Goal: Task Accomplishment & Management: Manage account settings

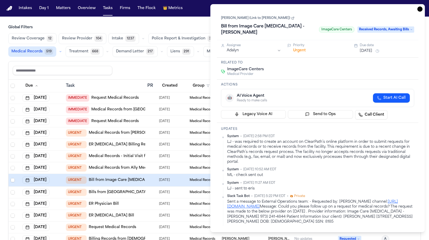
scroll to position [1, 0]
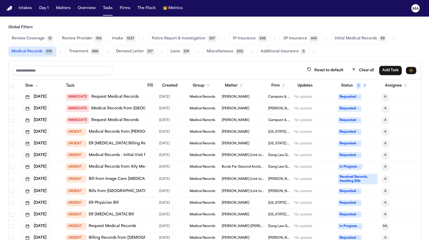
click at [172, 34] on div "Global Filters Review Coverage 12 Review Provider 104 Intake 1237 Police Report…" at bounding box center [214, 144] width 412 height 238
click at [59, 25] on h3 "Global Filters" at bounding box center [214, 27] width 412 height 5
click at [54, 6] on button "Matters" at bounding box center [63, 8] width 19 height 9
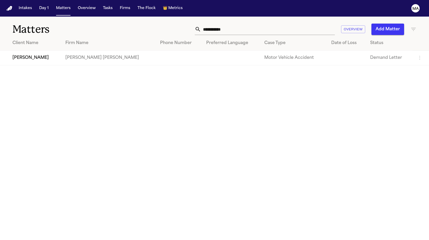
click at [327, 36] on th "Date of Loss" at bounding box center [346, 43] width 39 height 15
drag, startPoint x: 313, startPoint y: 24, endPoint x: 255, endPoint y: 22, distance: 57.6
click at [255, 24] on div "**********" at bounding box center [271, 29] width 289 height 11
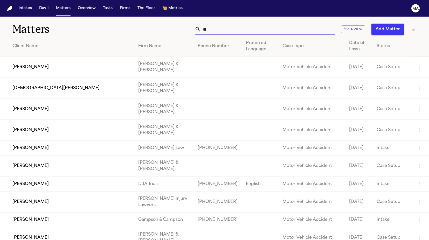
type input "*"
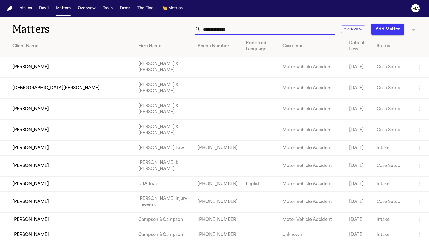
click at [292, 24] on input "text" at bounding box center [268, 29] width 134 height 11
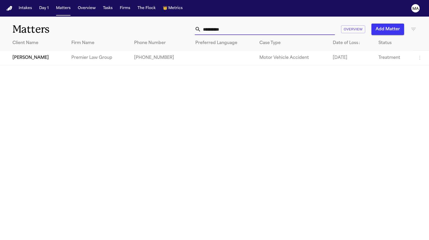
type input "**********"
drag, startPoint x: 285, startPoint y: 25, endPoint x: 40, endPoint y: 43, distance: 245.9
click at [40, 51] on td "[PERSON_NAME]" at bounding box center [33, 58] width 67 height 15
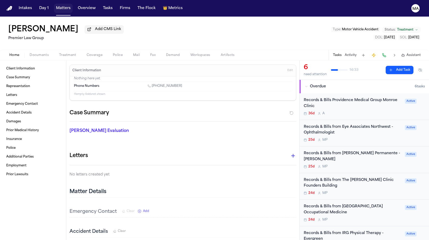
click at [54, 5] on button "Matters" at bounding box center [63, 8] width 19 height 9
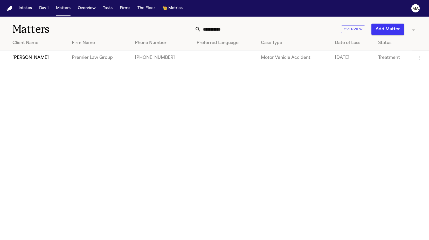
click at [309, 24] on input "**********" at bounding box center [268, 29] width 134 height 11
drag, startPoint x: 308, startPoint y: 23, endPoint x: 258, endPoint y: 22, distance: 50.1
click at [258, 24] on div "**********" at bounding box center [271, 29] width 289 height 11
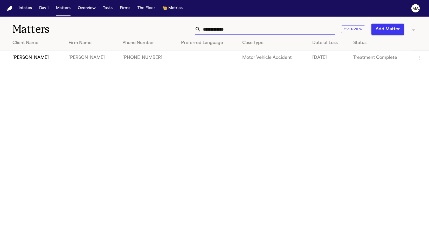
type input "**********"
click at [37, 51] on td "[PERSON_NAME]" at bounding box center [32, 58] width 64 height 15
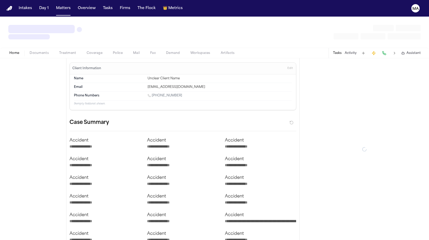
type textarea "*"
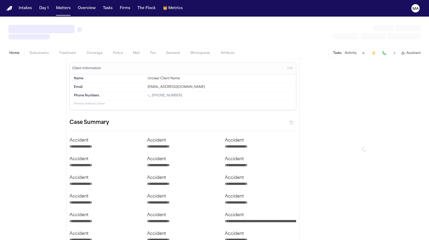
type textarea "*"
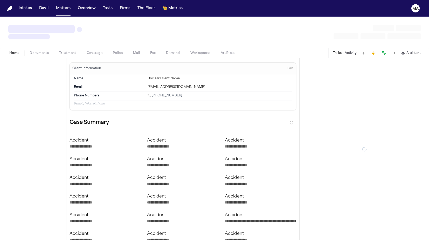
type textarea "*"
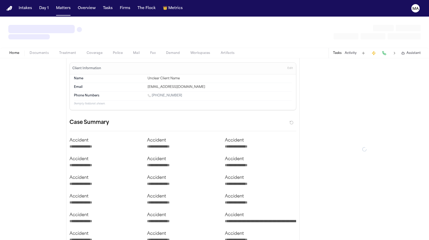
type textarea "*"
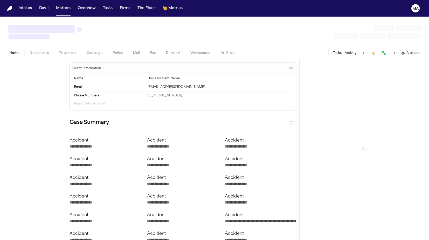
type textarea "*"
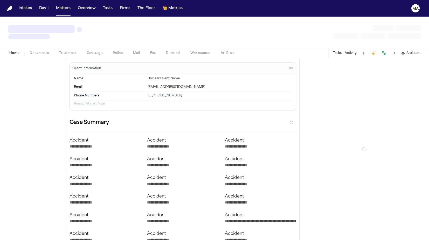
type textarea "*"
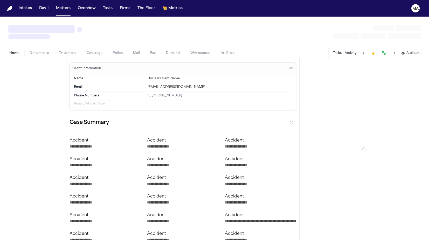
type textarea "*"
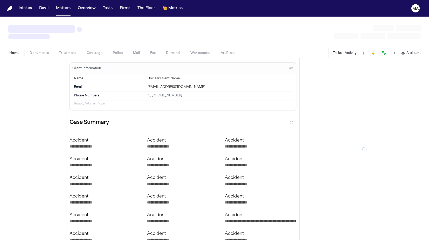
type textarea "*"
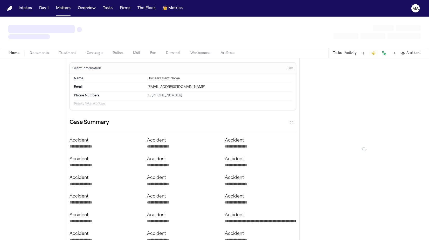
type textarea "*"
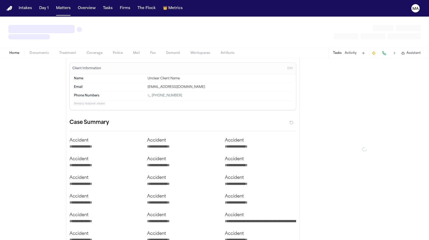
type textarea "*"
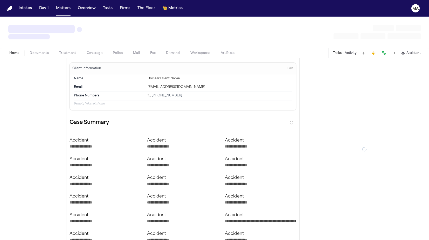
type textarea "*"
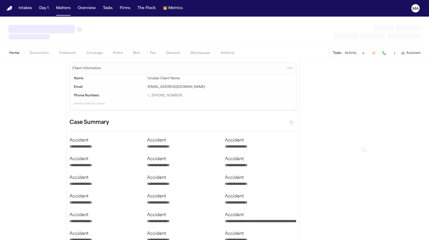
type textarea "*"
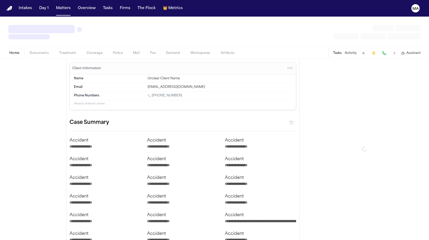
type textarea "*"
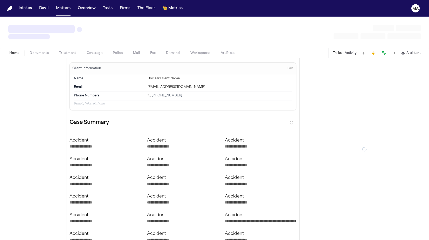
type textarea "*"
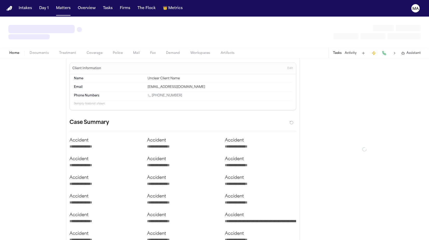
type textarea "*"
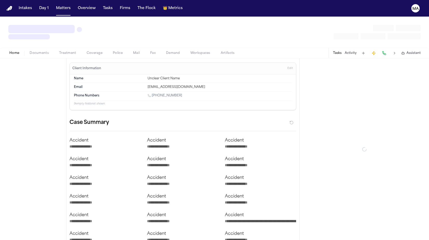
type textarea "*"
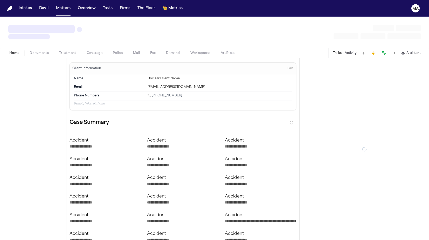
type textarea "*"
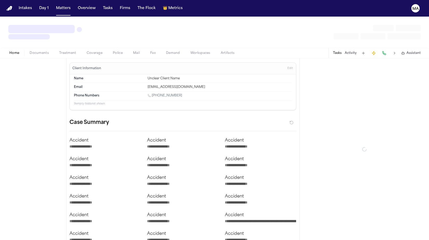
type textarea "*"
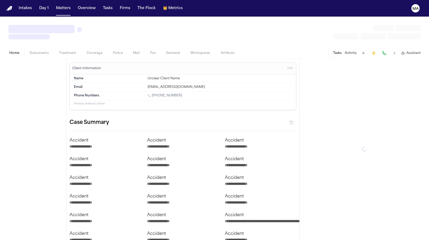
type textarea "*"
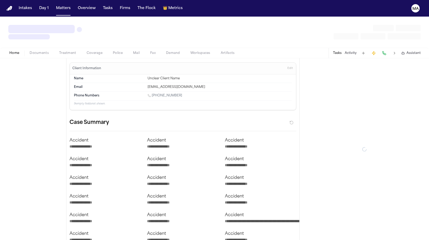
type textarea "*"
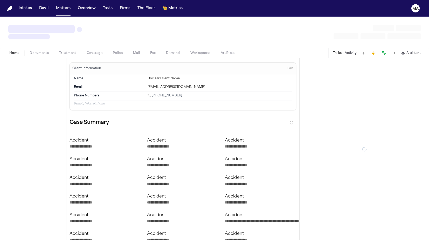
type textarea "*"
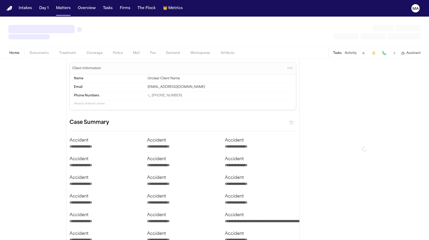
type textarea "*"
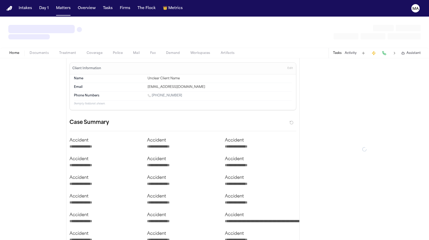
type textarea "*"
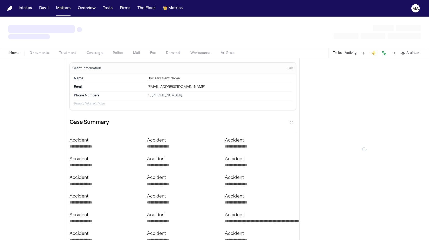
type textarea "*"
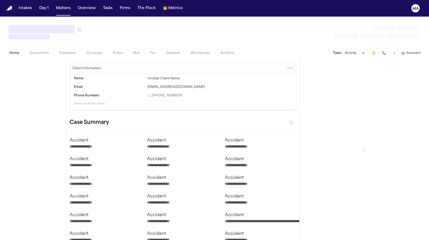
type textarea "*"
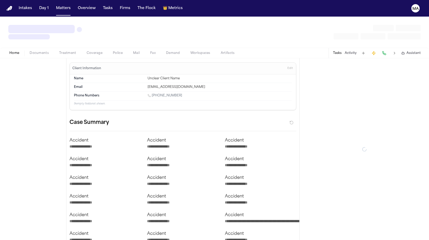
type textarea "*"
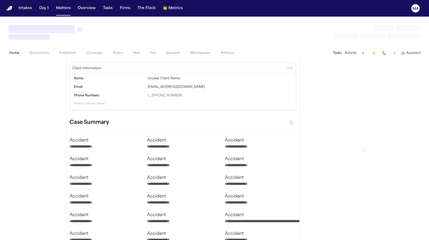
type textarea "*"
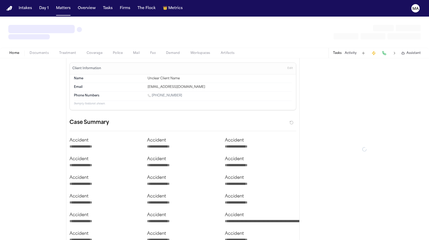
type textarea "*"
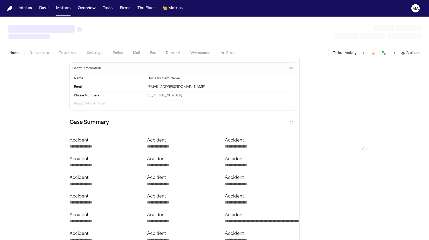
type textarea "*"
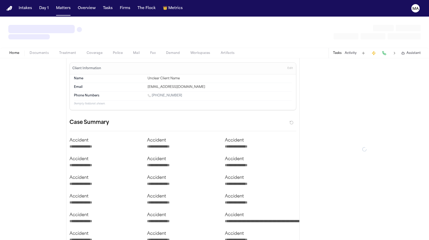
type textarea "*"
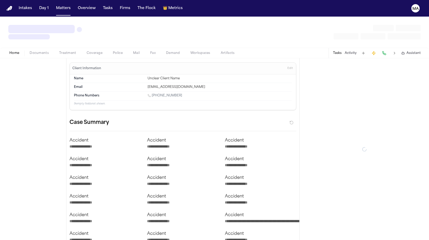
type textarea "*"
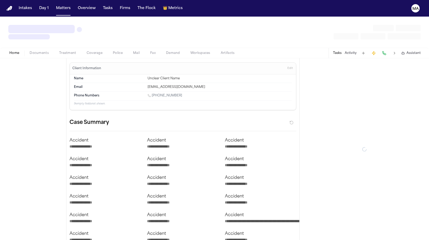
type textarea "*"
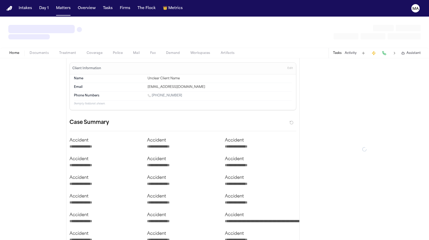
type textarea "*"
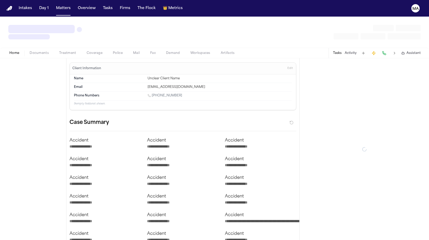
type textarea "*"
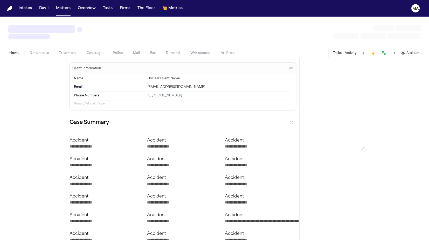
type textarea "*"
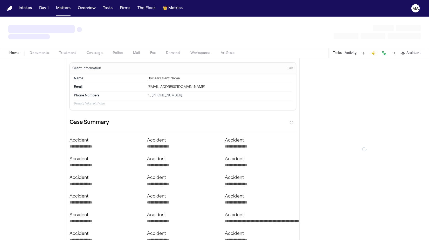
type textarea "*"
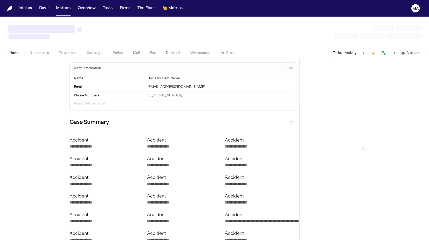
type textarea "*"
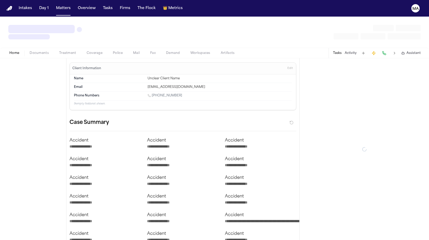
type textarea "*"
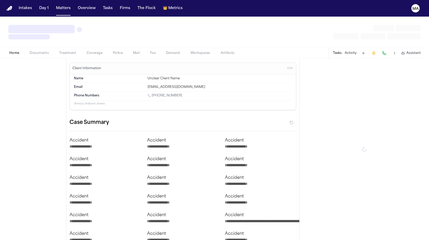
type textarea "*"
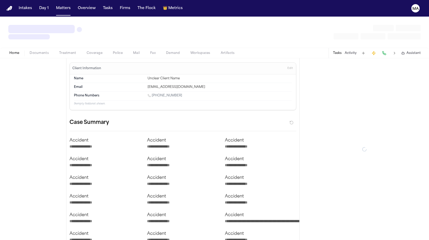
type textarea "*"
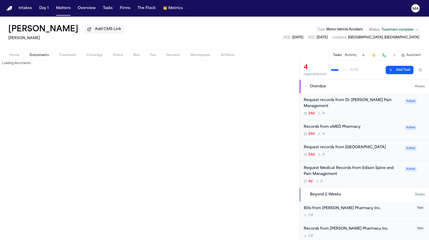
click at [30, 53] on span "Documents" at bounding box center [39, 55] width 19 height 4
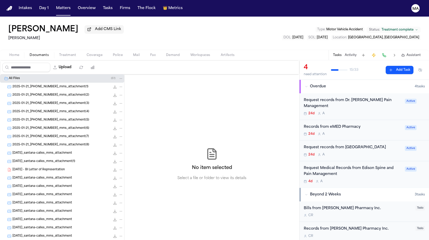
scroll to position [86, 0]
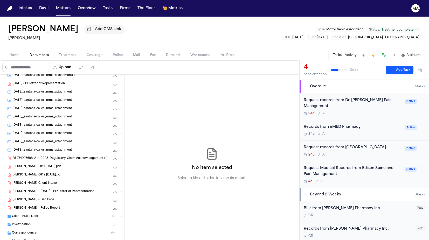
click at [33, 212] on div "Client Intake Docs ( 4 )" at bounding box center [62, 216] width 124 height 8
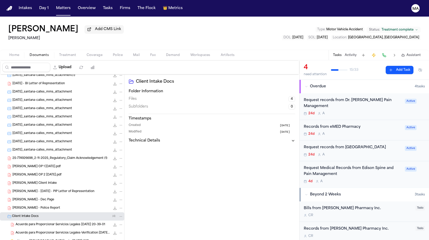
click at [33, 212] on div "Client Intake Docs ( 4 )" at bounding box center [62, 216] width 124 height 8
click at [31, 222] on div "Investigation ( 1 )" at bounding box center [67, 224] width 111 height 5
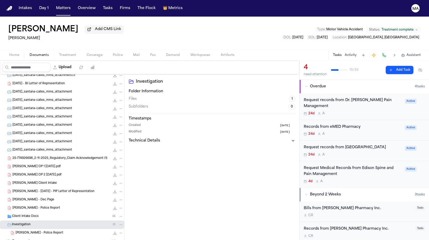
click at [31, 222] on div "Investigation ( 1 )" at bounding box center [67, 224] width 111 height 5
click at [32, 229] on div "Correspondence ( 14 )" at bounding box center [62, 233] width 124 height 8
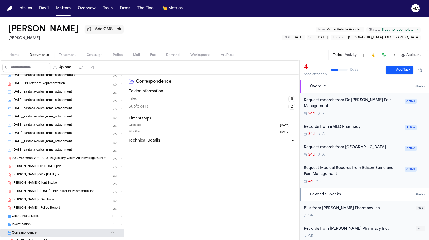
click at [32, 229] on div "Correspondence ( 14 )" at bounding box center [62, 233] width 124 height 8
click at [29, 239] on span "Medical Records" at bounding box center [24, 241] width 24 height 4
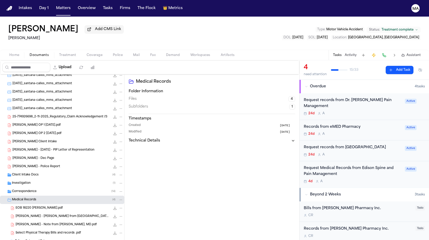
click at [30, 198] on div "Medical Records ( 4 )" at bounding box center [67, 200] width 111 height 5
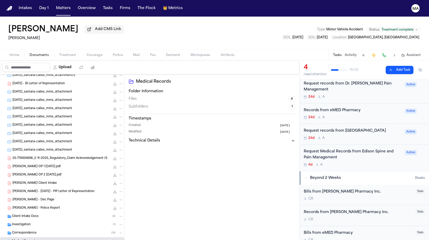
scroll to position [0, 0]
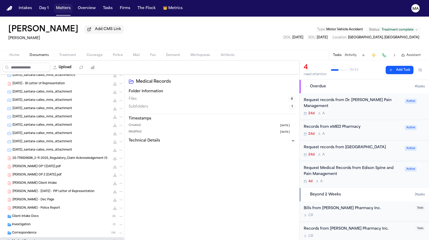
click at [54, 7] on button "Matters" at bounding box center [63, 8] width 19 height 9
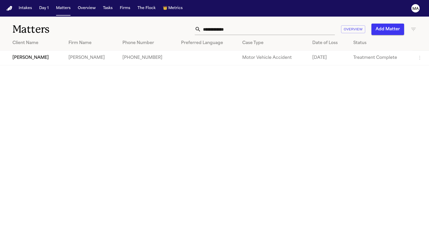
click at [299, 24] on input "**********" at bounding box center [268, 29] width 134 height 11
drag, startPoint x: 304, startPoint y: 21, endPoint x: 271, endPoint y: 20, distance: 33.0
click at [271, 24] on div "**********" at bounding box center [265, 29] width 140 height 11
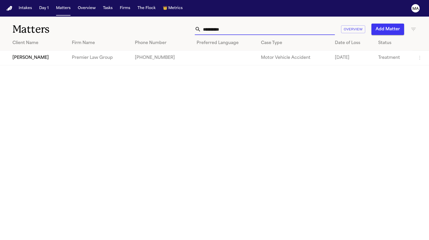
click at [46, 51] on td "[PERSON_NAME]" at bounding box center [34, 58] width 68 height 15
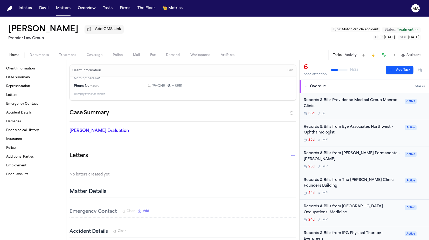
click at [334, 111] on div "36d A" at bounding box center [353, 113] width 98 height 4
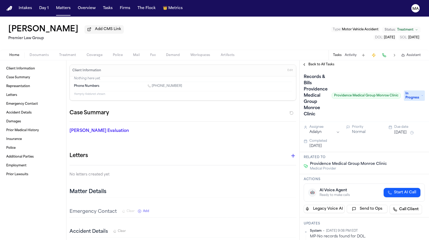
click at [413, 90] on span "In Progress" at bounding box center [414, 95] width 21 height 10
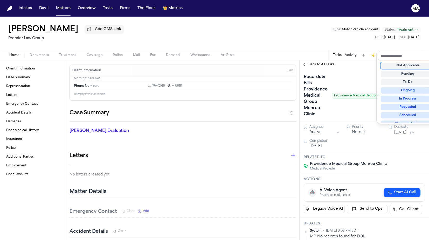
click at [374, 60] on div "Back to All Tasks Records & Bills Providence Medical Group Monroe Clinic Provid…" at bounding box center [363, 150] width 129 height 180
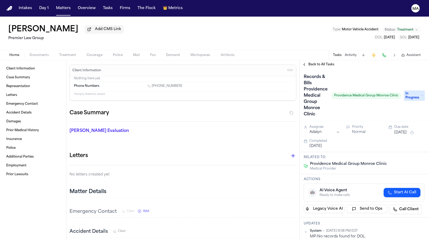
click at [315, 60] on div "Back to All Tasks" at bounding box center [363, 64] width 129 height 8
click at [315, 62] on span "Back to All Tasks" at bounding box center [321, 64] width 26 height 4
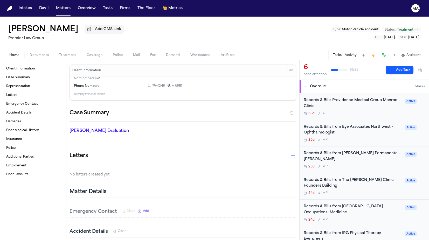
click at [333, 124] on div "Records & Bills from Eye Associates Northwest - Ophthalmologist" at bounding box center [353, 130] width 98 height 12
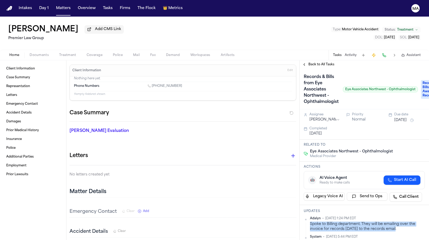
drag, startPoint x: 305, startPoint y: 128, endPoint x: 319, endPoint y: 131, distance: 14.2
click at [319, 216] on div "Adalyn • [DATE] 1:24 PM EDT Spoke to Billing department. They will be emailing …" at bounding box center [364, 223] width 121 height 15
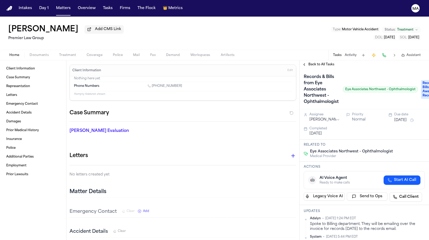
click at [308, 62] on span "Back to All Tasks" at bounding box center [321, 64] width 26 height 4
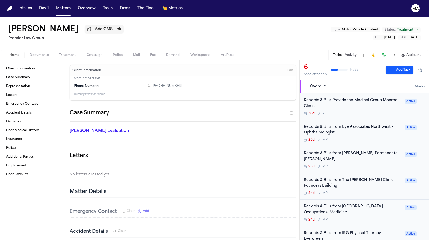
click at [328, 165] on div "25d M P" at bounding box center [353, 167] width 98 height 4
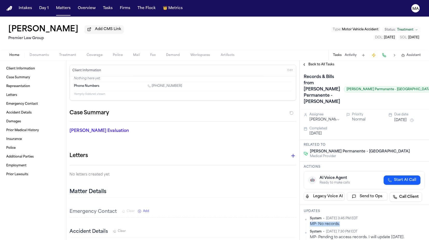
drag, startPoint x: 326, startPoint y: 115, endPoint x: 306, endPoint y: 115, distance: 19.2
click at [310, 222] on div "MP- No records." at bounding box center [367, 224] width 115 height 5
click at [330, 222] on div "MP- No records." at bounding box center [367, 224] width 115 height 5
click at [406, 69] on div "Records & [PERSON_NAME] from [PERSON_NAME] Permanente - [PERSON_NAME] Permanent…" at bounding box center [363, 89] width 129 height 41
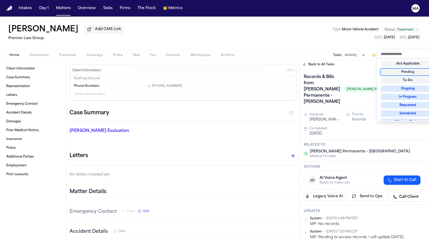
scroll to position [1, 0]
click at [404, 60] on div "Not Applicable" at bounding box center [408, 63] width 54 height 6
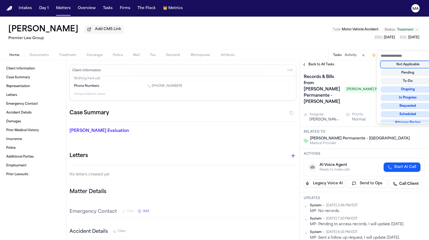
click at [358, 60] on div "Back to All Tasks Records & Bills from [PERSON_NAME] Permanente - [PERSON_NAME]…" at bounding box center [363, 150] width 129 height 180
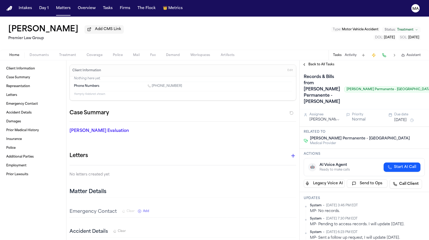
click at [309, 60] on div "Back to All Tasks" at bounding box center [363, 64] width 129 height 8
click at [309, 62] on span "Back to All Tasks" at bounding box center [321, 64] width 26 height 4
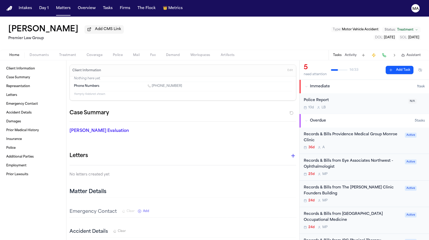
click at [352, 185] on div "Records & Bills from The [PERSON_NAME] Clinic Founders Building" at bounding box center [353, 191] width 98 height 12
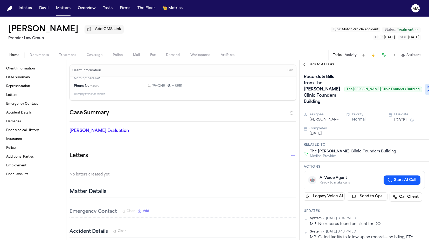
click at [425, 84] on span "In Progress" at bounding box center [435, 89] width 21 height 10
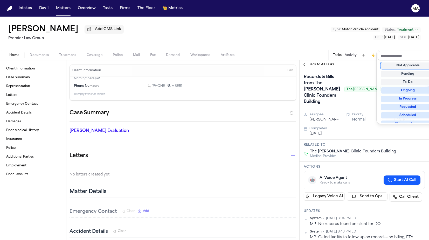
click at [358, 69] on div "Records & Bills from The [PERSON_NAME] Clinic Founders Building The [PERSON_NAM…" at bounding box center [363, 89] width 129 height 41
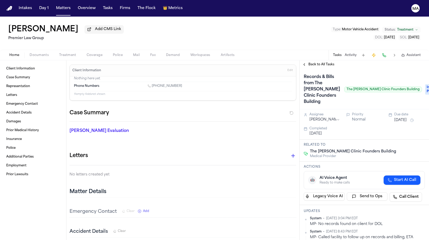
click at [311, 62] on span "Back to All Tasks" at bounding box center [321, 64] width 26 height 4
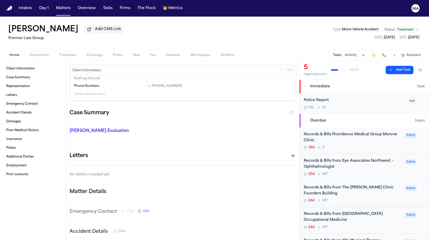
click at [341, 185] on div "Records & Bills from The [PERSON_NAME] Clinic Founders Building" at bounding box center [353, 191] width 98 height 12
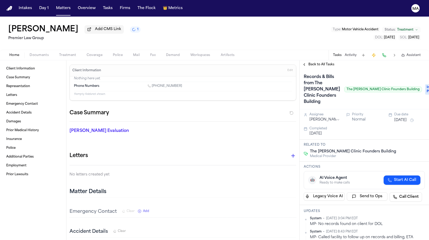
click at [425, 84] on span "In Progress" at bounding box center [435, 89] width 21 height 10
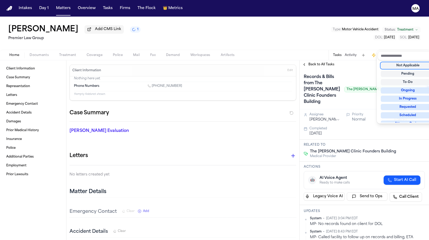
click at [407, 62] on div "Not Applicable" at bounding box center [408, 65] width 54 height 6
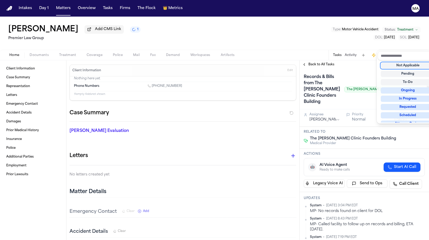
click at [348, 60] on div "Back to All Tasks Records & Bills from The [PERSON_NAME] Clinic Founders Buildi…" at bounding box center [363, 150] width 129 height 180
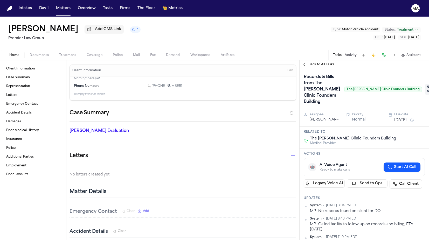
click at [308, 62] on span "Back to All Tasks" at bounding box center [321, 64] width 26 height 4
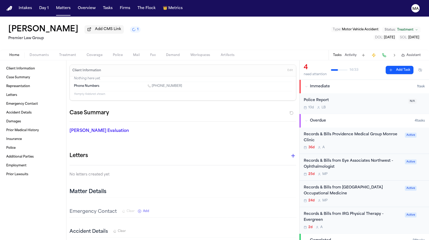
click at [339, 211] on div "Records & Bills from IRG Physical Therapy - Evergreen" at bounding box center [353, 217] width 98 height 12
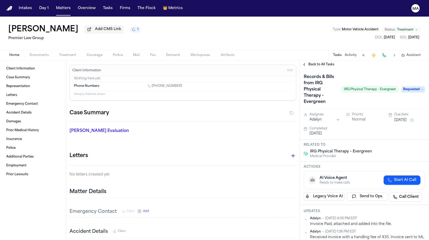
click at [315, 62] on span "Back to All Tasks" at bounding box center [321, 64] width 26 height 4
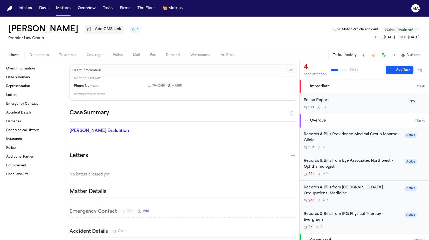
click at [342, 185] on div "Records & Bills from [GEOGRAPHIC_DATA] Occupational Medicine" at bounding box center [353, 191] width 98 height 12
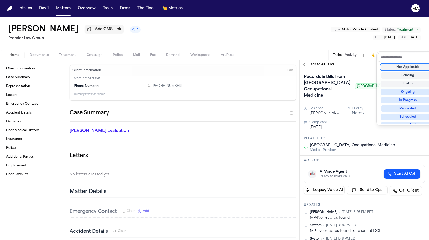
click at [406, 64] on div "Not Applicable" at bounding box center [408, 67] width 54 height 6
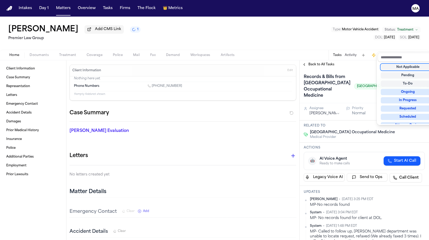
click at [340, 69] on div "Records & Bills from [GEOGRAPHIC_DATA] Occupational Medicine [GEOGRAPHIC_DATA] …" at bounding box center [363, 86] width 129 height 34
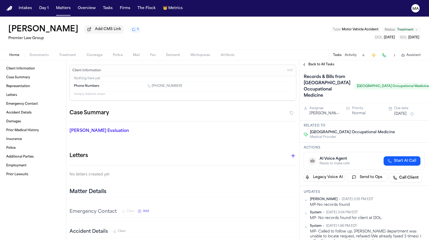
click at [311, 62] on span "Back to All Tasks" at bounding box center [321, 64] width 26 height 4
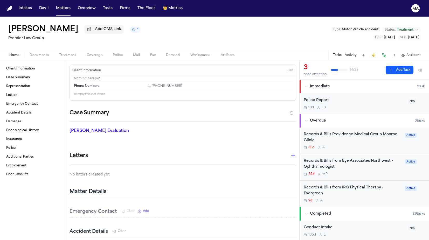
click at [335, 185] on div "Records & [PERSON_NAME] from IRG Physical Therapy - Evergreen 2d A" at bounding box center [353, 194] width 98 height 18
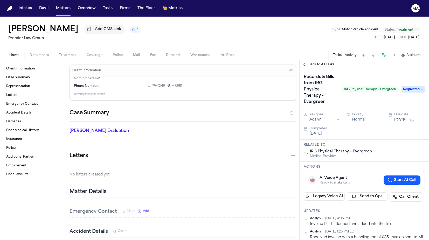
click at [307, 60] on div "Back to All Tasks" at bounding box center [363, 64] width 129 height 8
click at [309, 62] on span "Back to All Tasks" at bounding box center [321, 64] width 26 height 4
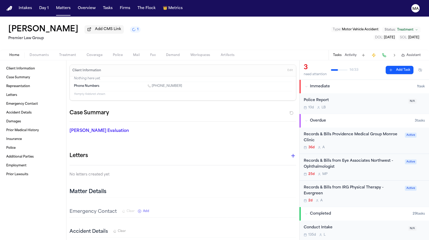
click at [332, 158] on div "Records & Bills from Eye Associates Northwest - Ophthalmologist" at bounding box center [353, 164] width 98 height 12
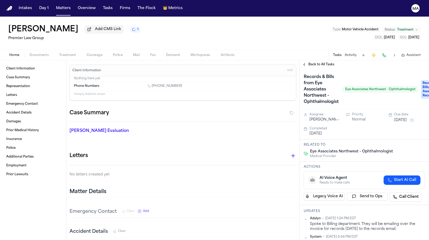
click at [308, 62] on span "Back to All Tasks" at bounding box center [321, 64] width 26 height 4
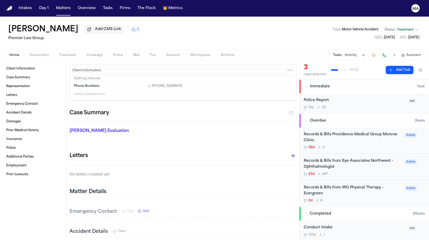
click at [326, 132] on div "Records & Bills Providence Medical Group Monroe Clinic" at bounding box center [353, 138] width 98 height 12
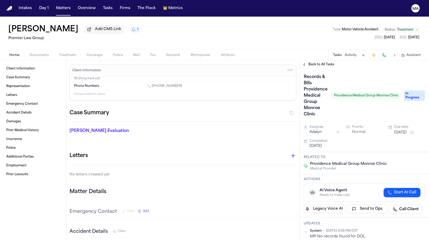
click at [310, 62] on span "Back to All Tasks" at bounding box center [321, 64] width 26 height 4
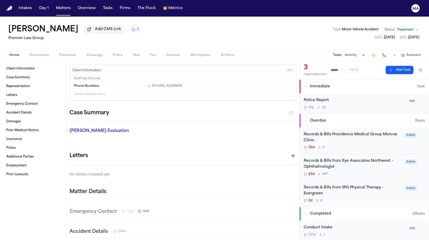
click at [242, 25] on div "[PERSON_NAME] Add CMS Link 1 Premier Law Group Type : Motor Vehicle Accident St…" at bounding box center [214, 33] width 429 height 33
click at [54, 6] on button "Matters" at bounding box center [63, 8] width 19 height 9
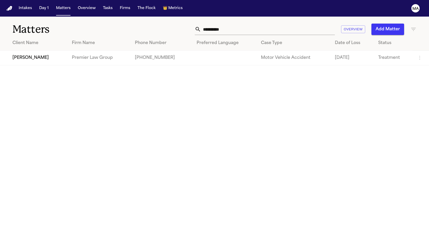
click at [293, 24] on input "**********" at bounding box center [268, 29] width 134 height 11
drag, startPoint x: 298, startPoint y: 23, endPoint x: 260, endPoint y: 23, distance: 37.9
click at [260, 24] on div "**********" at bounding box center [271, 29] width 289 height 11
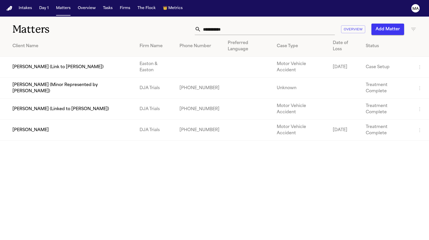
click at [34, 120] on td "[PERSON_NAME]" at bounding box center [67, 130] width 135 height 21
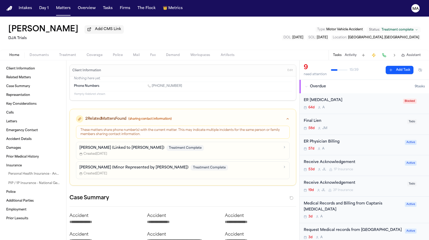
click at [329, 201] on div "Medical Records and Billing from Captanis [MEDICAL_DATA]" at bounding box center [353, 207] width 98 height 12
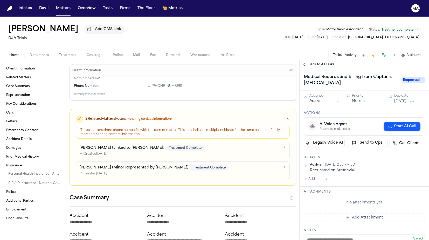
click at [308, 62] on span "Back to All Tasks" at bounding box center [321, 64] width 26 height 4
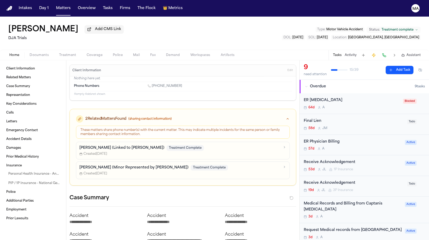
click at [338, 227] on div "Request Medical records from [GEOGRAPHIC_DATA]" at bounding box center [353, 230] width 98 height 6
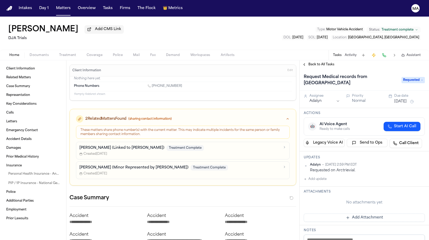
click at [310, 62] on span "Back to All Tasks" at bounding box center [321, 64] width 26 height 4
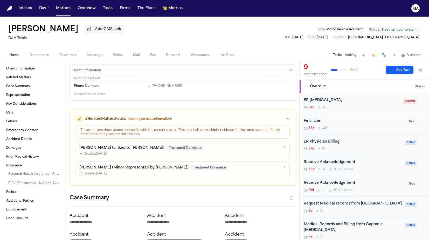
click at [54, 5] on button "Matters" at bounding box center [63, 8] width 19 height 9
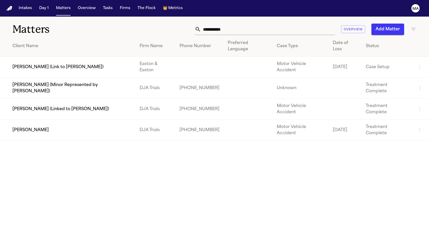
click at [300, 24] on input "**********" at bounding box center [268, 29] width 134 height 11
drag, startPoint x: 301, startPoint y: 22, endPoint x: 258, endPoint y: 23, distance: 43.3
click at [258, 24] on div "**********" at bounding box center [271, 29] width 289 height 11
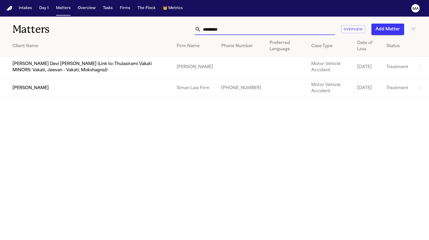
click at [36, 78] on td "[PERSON_NAME]" at bounding box center [86, 88] width 172 height 21
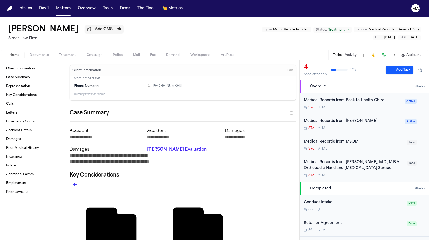
click at [328, 159] on div "Medical Records from [PERSON_NAME], M.D., M.B.A Orthopedic Hand and [MEDICAL_DA…" at bounding box center [354, 165] width 100 height 12
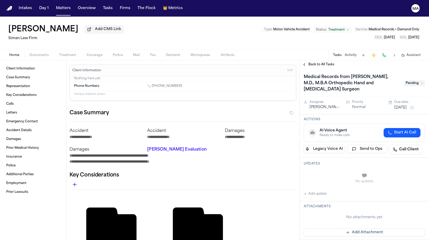
click at [308, 62] on span "Back to All Tasks" at bounding box center [321, 64] width 26 height 4
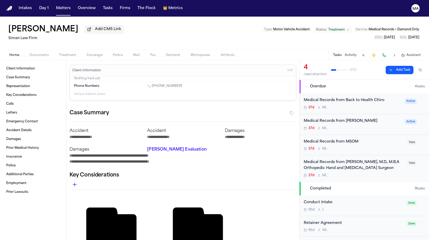
click at [326, 118] on div "Medical Records from [PERSON_NAME]" at bounding box center [353, 121] width 98 height 6
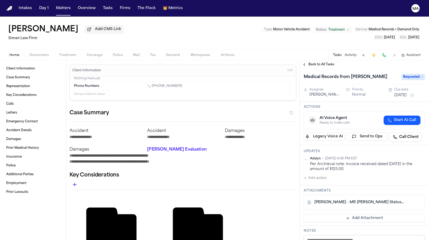
click at [310, 60] on div "Back to All Tasks" at bounding box center [363, 64] width 129 height 8
click at [311, 62] on span "Back to All Tasks" at bounding box center [321, 64] width 26 height 4
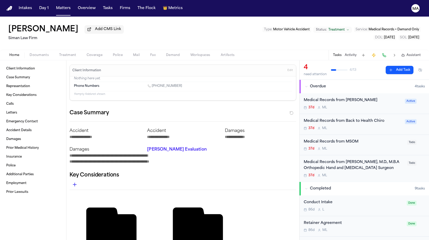
click at [331, 118] on div "Medical Records from Back to Health Chiro 37d M L" at bounding box center [353, 124] width 98 height 12
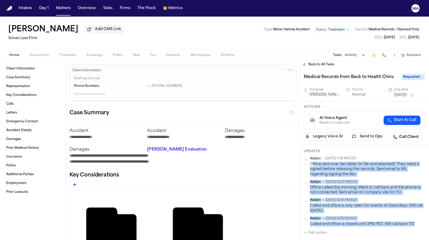
drag, startPoint x: 307, startPoint y: 100, endPoint x: 374, endPoint y: 130, distance: 73.4
click at [373, 157] on div "Adalyn • [DATE] 1:05 PM EDT Office sent over lien letter (In file and attached)…" at bounding box center [364, 192] width 121 height 70
click at [376, 222] on div "Called and office is closed until 3PM PST. Will call back 7/2." at bounding box center [367, 224] width 115 height 5
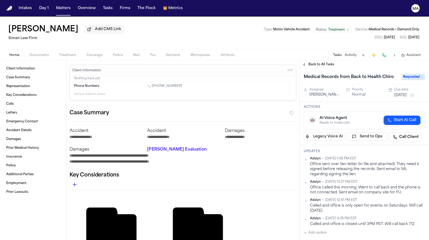
click at [308, 62] on span "Back to All Tasks" at bounding box center [321, 64] width 26 height 4
